Goal: Transaction & Acquisition: Download file/media

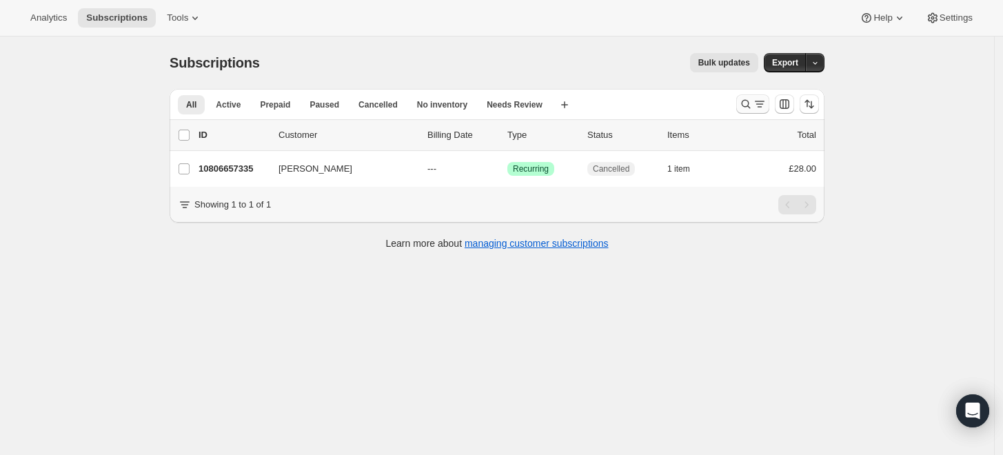
click at [749, 106] on icon "Search and filter results" at bounding box center [746, 104] width 14 height 14
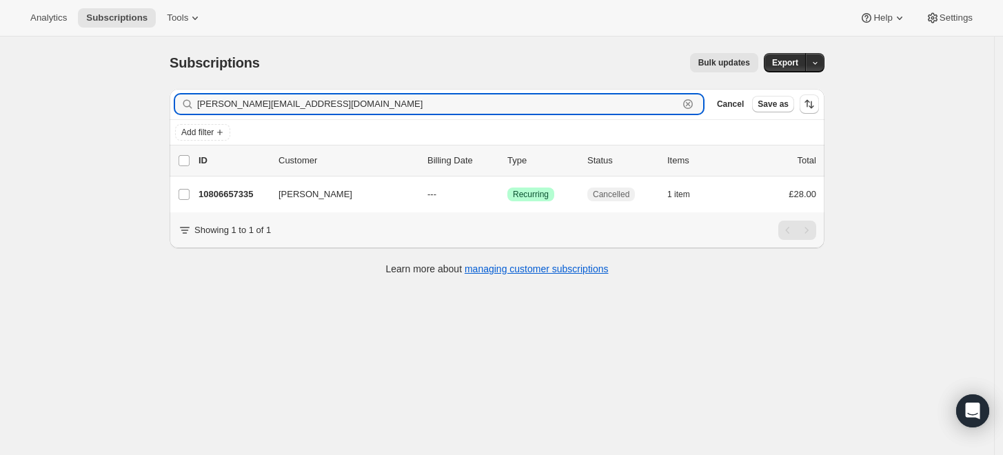
click at [695, 105] on icon "button" at bounding box center [688, 104] width 14 height 14
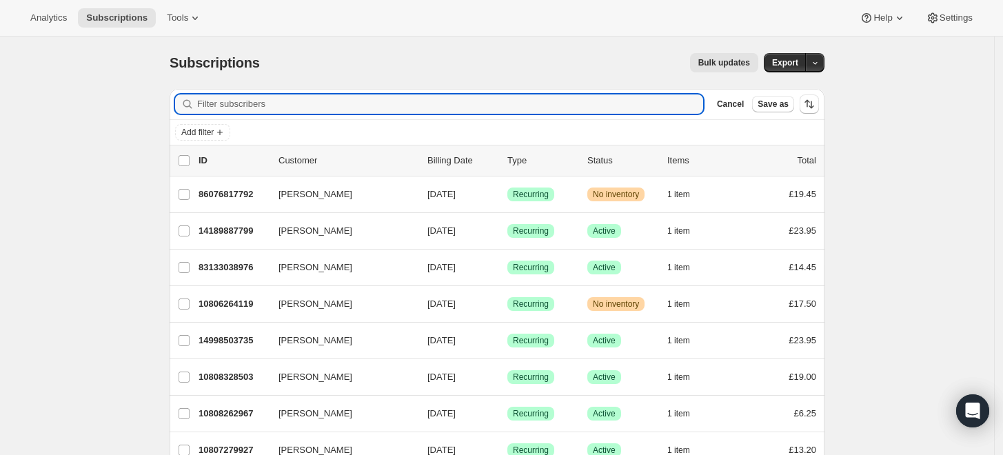
click at [472, 59] on div "Bulk updates" at bounding box center [517, 62] width 482 height 19
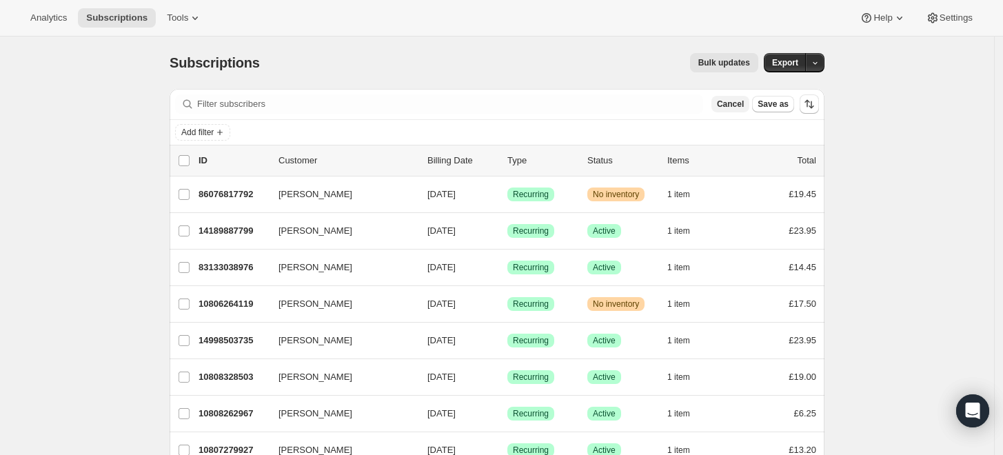
click at [736, 102] on span "Cancel" at bounding box center [730, 104] width 27 height 11
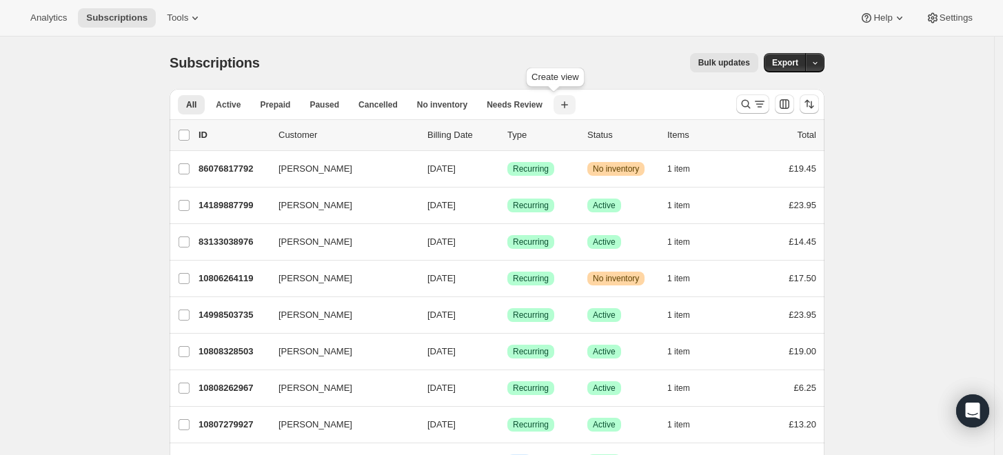
click at [558, 104] on icon "button" at bounding box center [565, 105] width 14 height 14
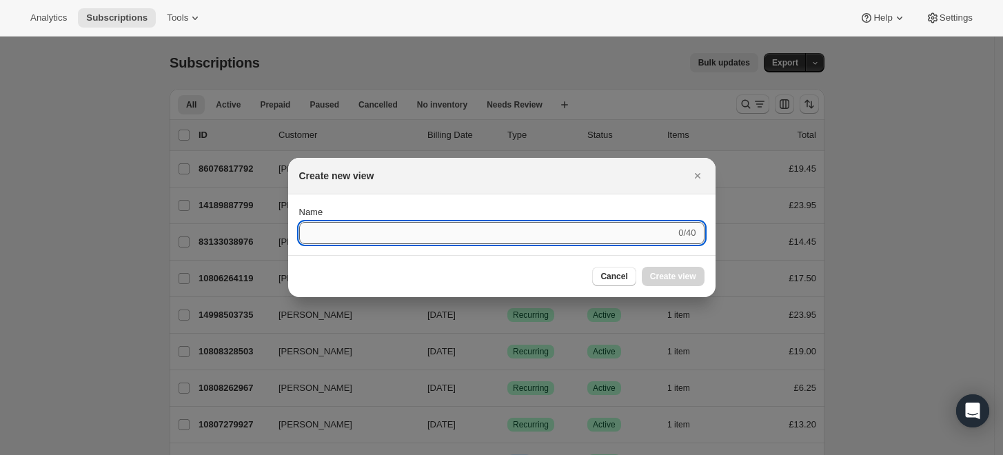
click at [560, 236] on input "Name" at bounding box center [487, 233] width 377 height 22
click at [609, 268] on button "Cancel" at bounding box center [613, 276] width 43 height 19
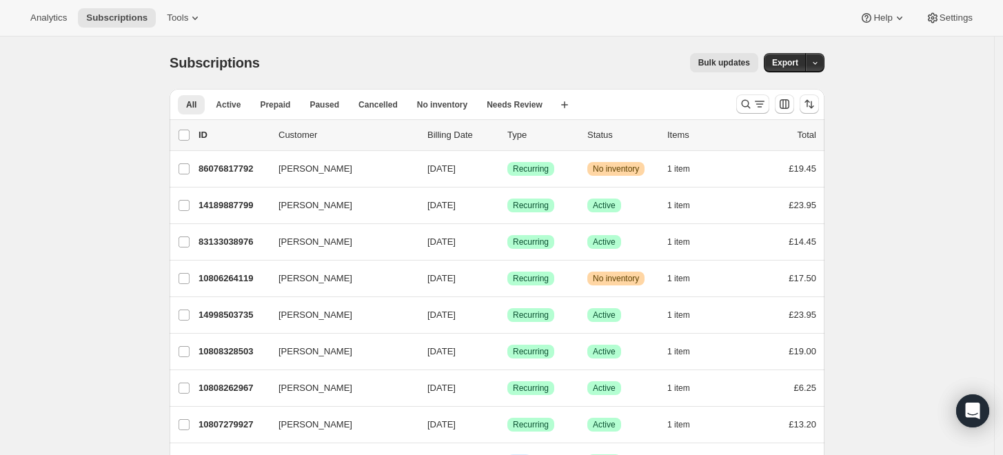
click at [547, 48] on div "Subscriptions. This page is ready Subscriptions Bulk updates More actions Bulk …" at bounding box center [497, 63] width 655 height 52
click at [759, 107] on icon "Search and filter results" at bounding box center [760, 104] width 14 height 14
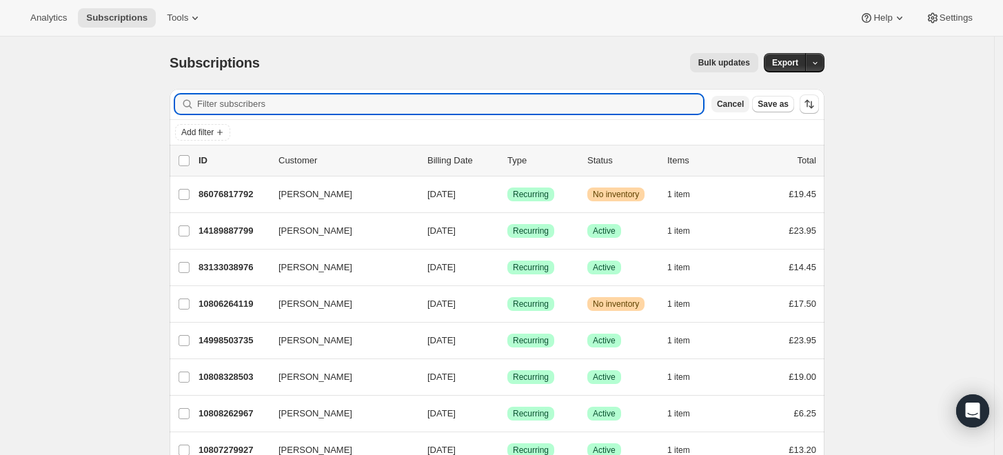
click at [737, 104] on span "Cancel" at bounding box center [730, 104] width 27 height 11
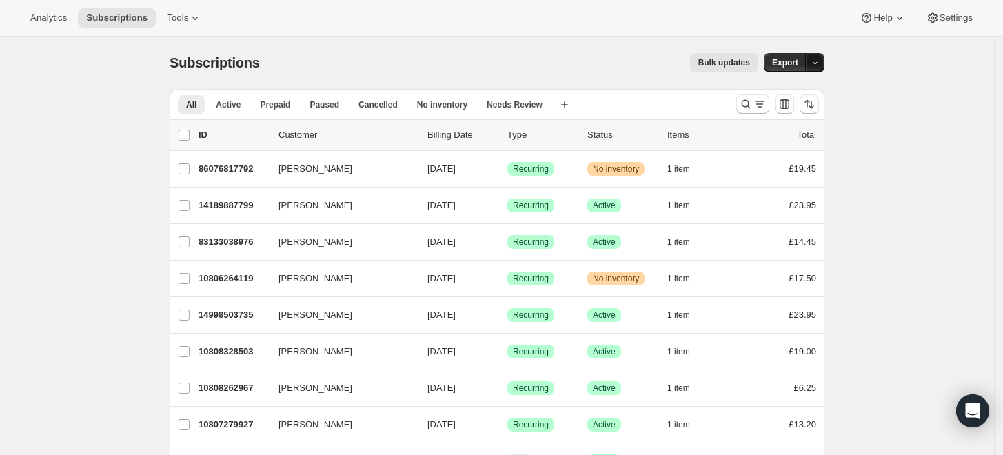
click at [812, 68] on button "button" at bounding box center [814, 62] width 19 height 19
click at [780, 132] on span "[PERSON_NAME] & Failed" at bounding box center [765, 137] width 109 height 10
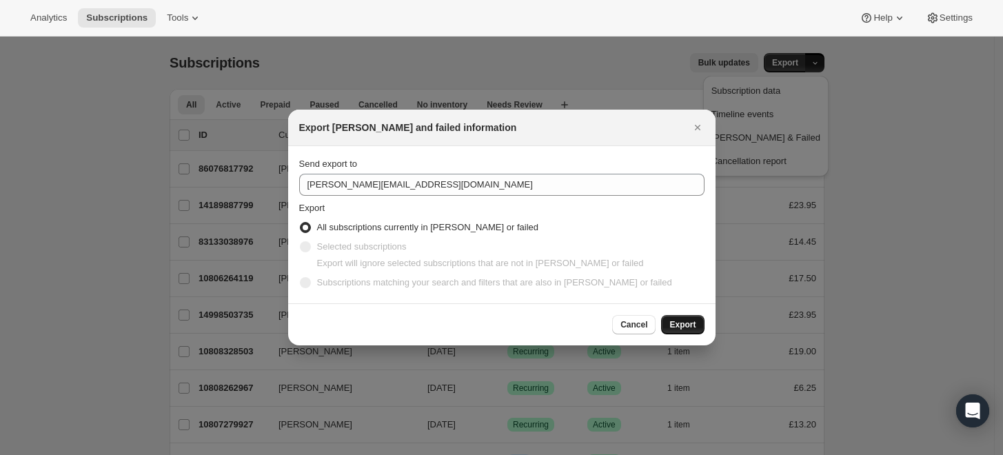
click at [678, 324] on span "Export" at bounding box center [682, 324] width 26 height 11
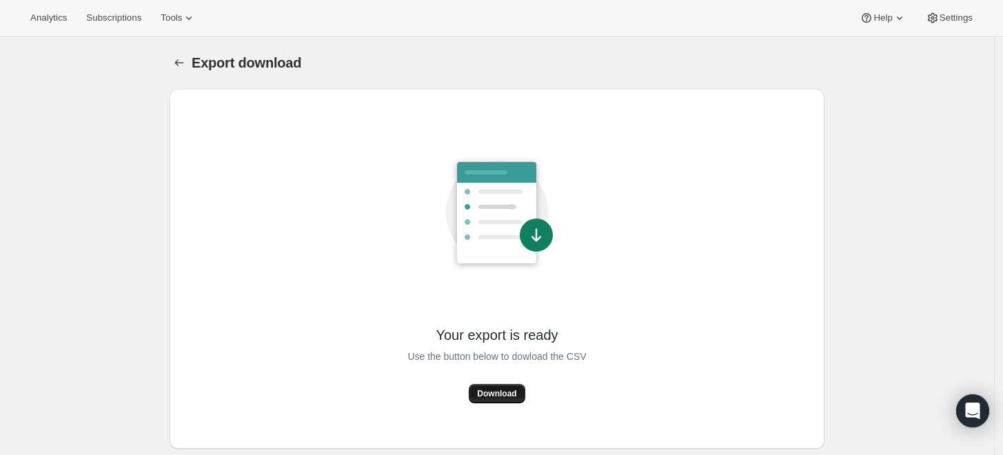
click at [502, 390] on span "Download" at bounding box center [496, 393] width 39 height 11
